Goal: Information Seeking & Learning: Understand process/instructions

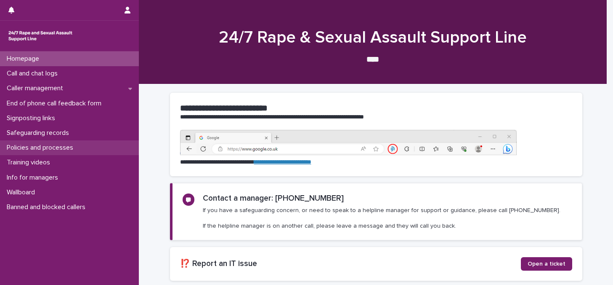
click at [37, 147] on p "Policies and processes" at bounding box center [41, 148] width 77 height 8
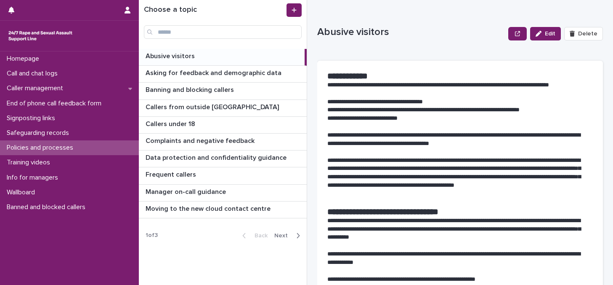
click at [279, 233] on span "Next" at bounding box center [283, 235] width 19 height 6
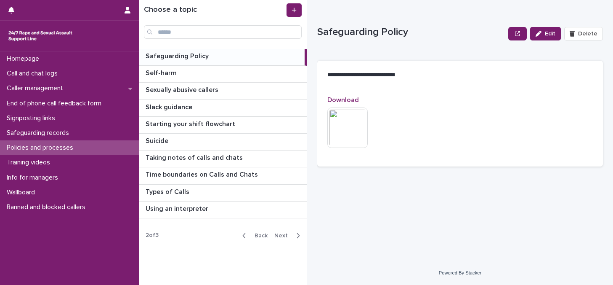
click at [290, 233] on span "Next" at bounding box center [283, 235] width 19 height 6
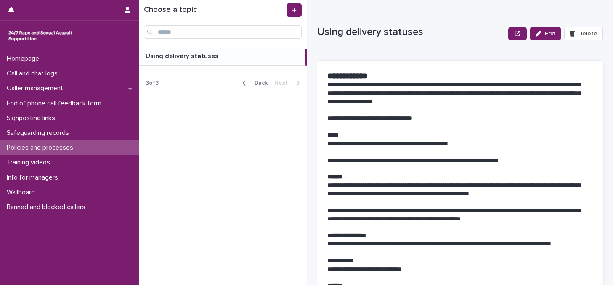
click at [259, 80] on button "Back" at bounding box center [253, 83] width 35 height 8
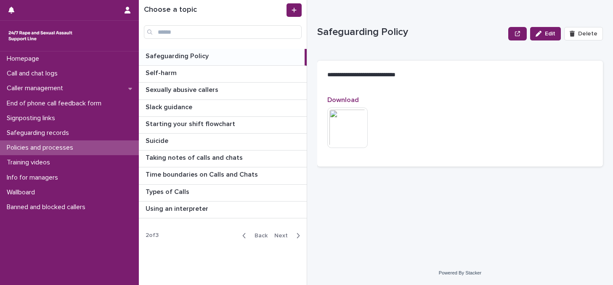
click at [285, 231] on button "Next" at bounding box center [289, 235] width 36 height 8
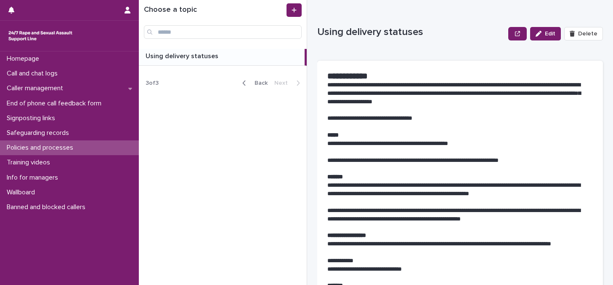
click at [256, 86] on button "Back" at bounding box center [253, 83] width 35 height 8
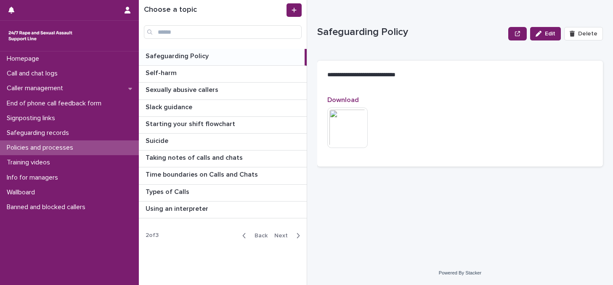
click at [256, 85] on div "Sexually abusive callers Sexually abusive callers" at bounding box center [223, 90] width 168 height 16
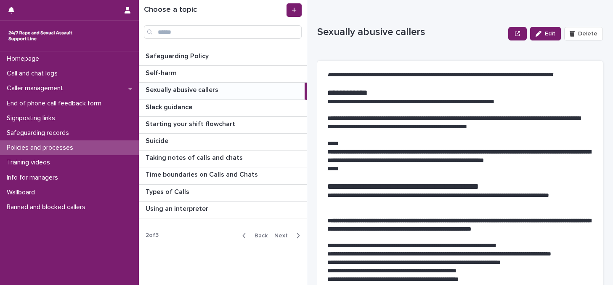
click at [256, 234] on span "Back" at bounding box center [259, 235] width 18 height 6
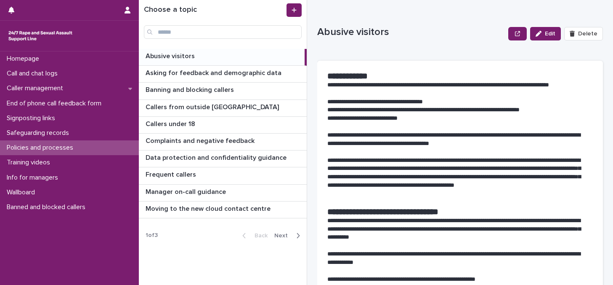
click at [175, 57] on p "Abusive visitors" at bounding box center [171, 56] width 51 height 10
click at [176, 57] on p "Abusive visitors" at bounding box center [171, 56] width 51 height 10
click at [177, 56] on p "Abusive visitors" at bounding box center [171, 56] width 51 height 10
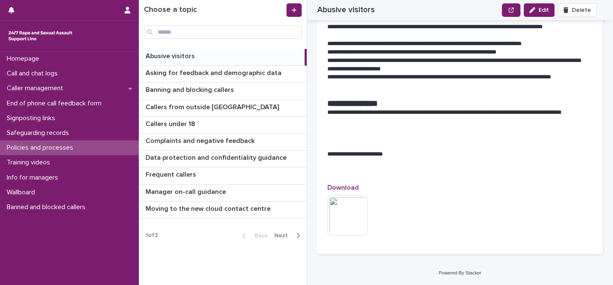
scroll to position [952, 0]
